Goal: Information Seeking & Learning: Learn about a topic

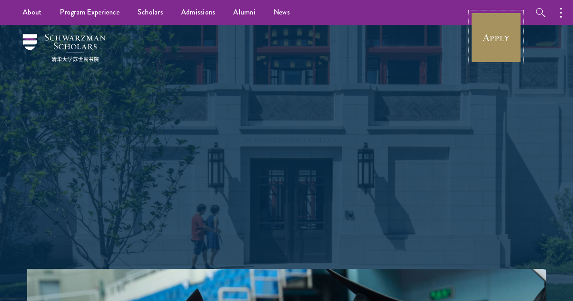
click at [490, 45] on link "Apply" at bounding box center [496, 37] width 51 height 51
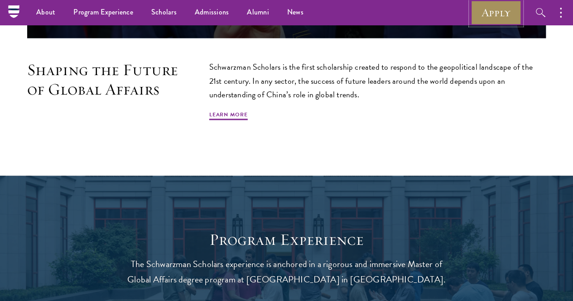
scroll to position [466, 0]
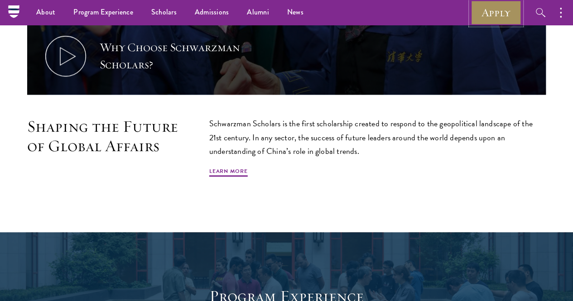
click at [490, 13] on link "Apply" at bounding box center [496, 12] width 51 height 25
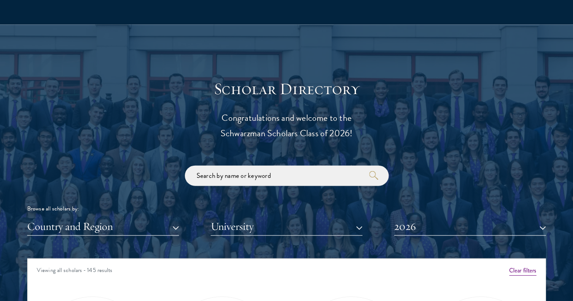
scroll to position [1059, 0]
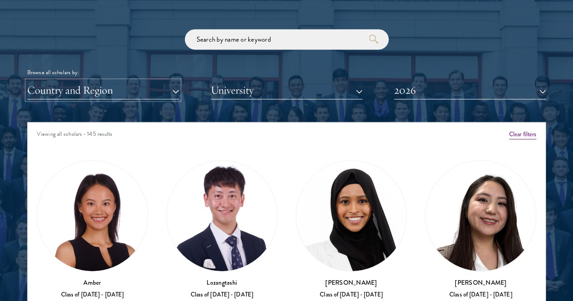
click at [130, 81] on button "Country and Region" at bounding box center [103, 90] width 152 height 19
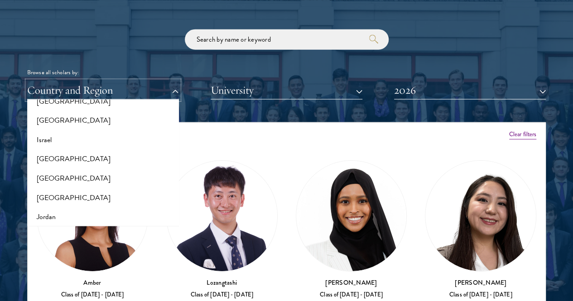
scroll to position [823, 0]
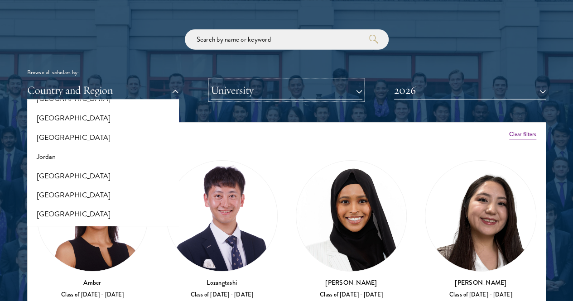
click at [297, 81] on button "University" at bounding box center [287, 90] width 152 height 19
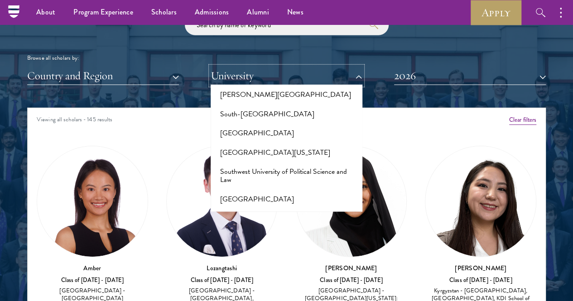
scroll to position [5310, 0]
click at [270, 229] on button "Stanford University" at bounding box center [286, 238] width 146 height 19
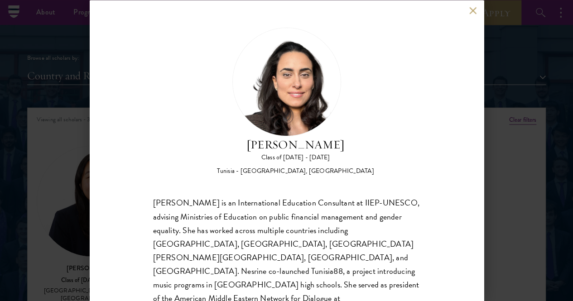
scroll to position [47, 0]
